Goal: Find specific page/section

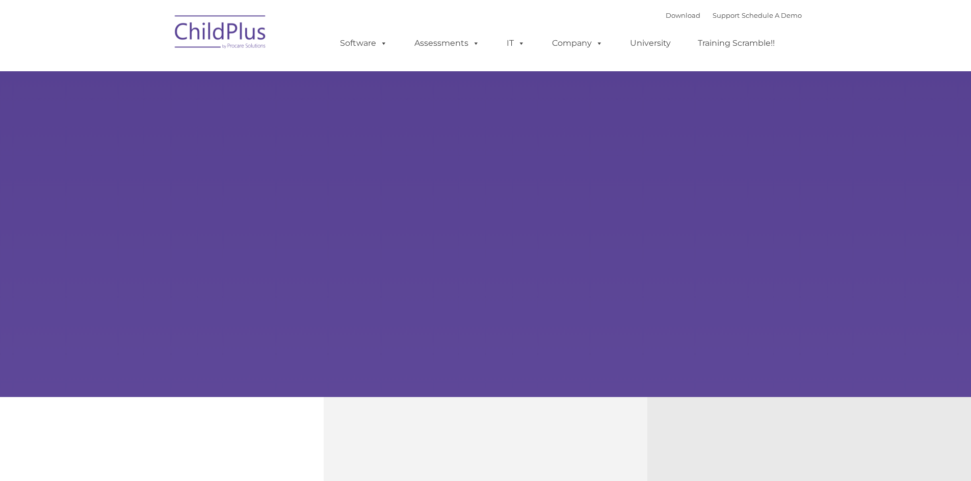
type input ""
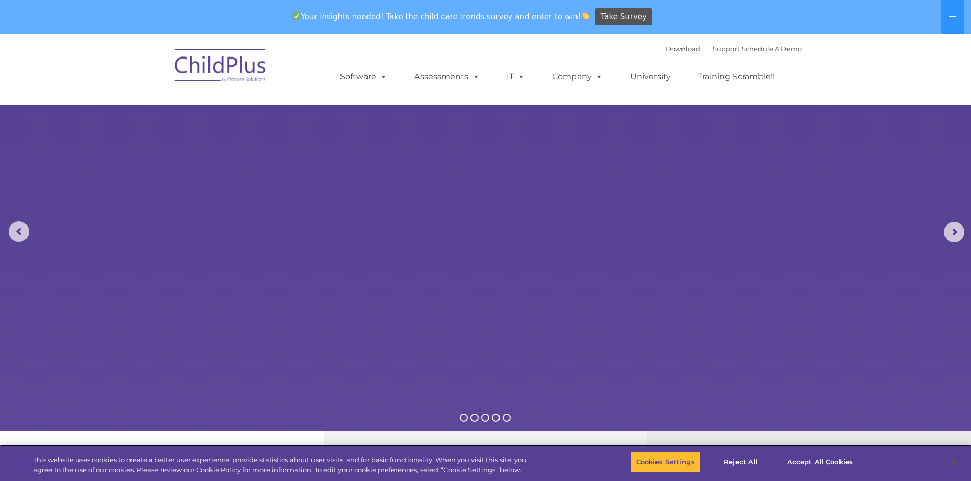
select select "MEDIUM"
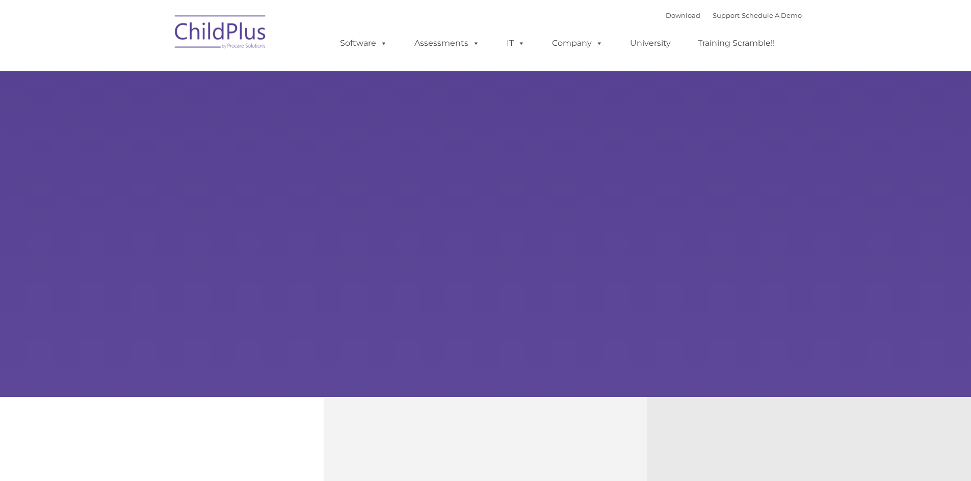
type input ""
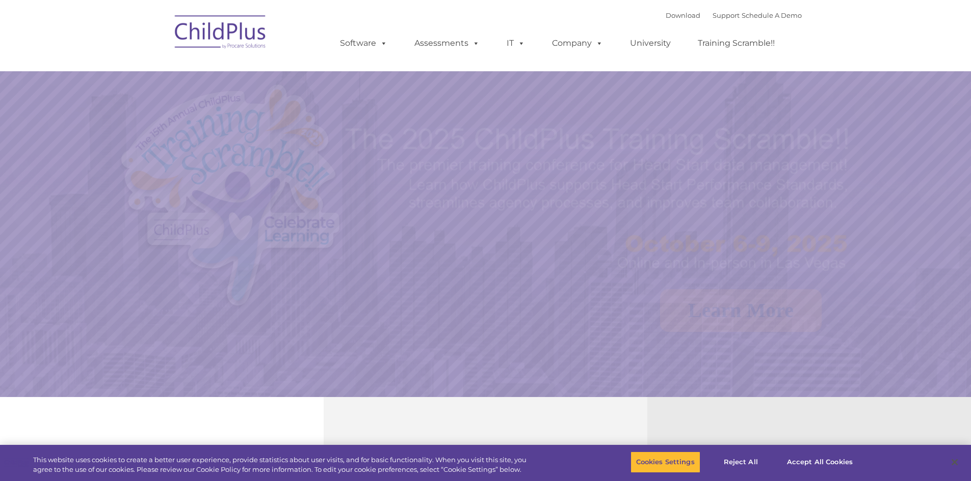
select select "MEDIUM"
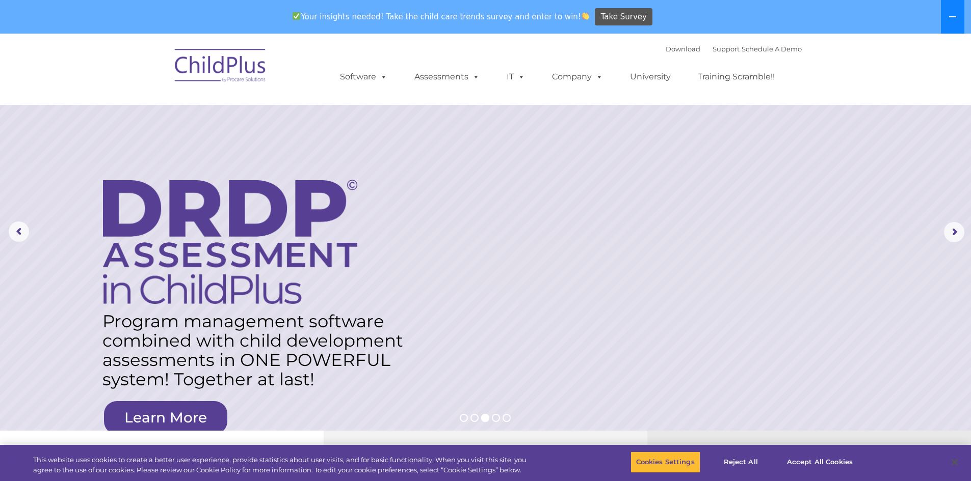
click at [955, 16] on icon at bounding box center [952, 16] width 7 height 1
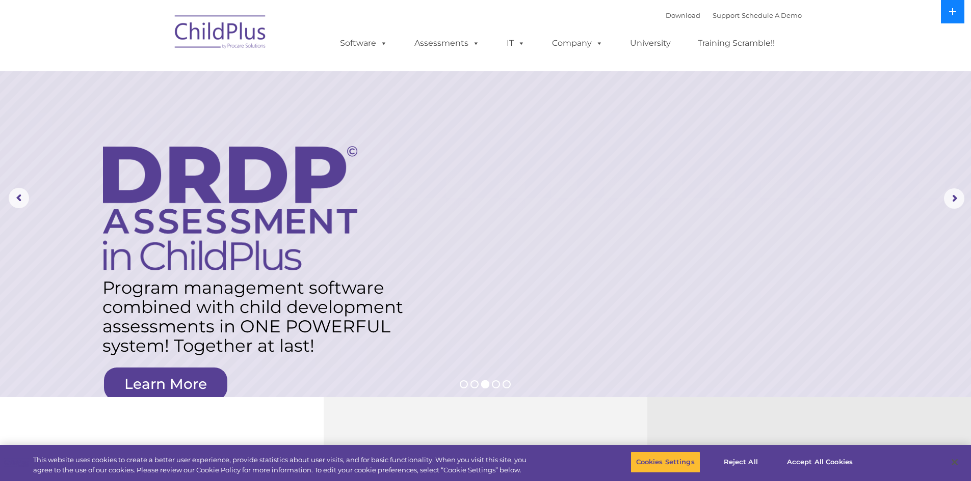
click at [955, 16] on button at bounding box center [952, 11] width 23 height 23
